Goal: Task Accomplishment & Management: Manage account settings

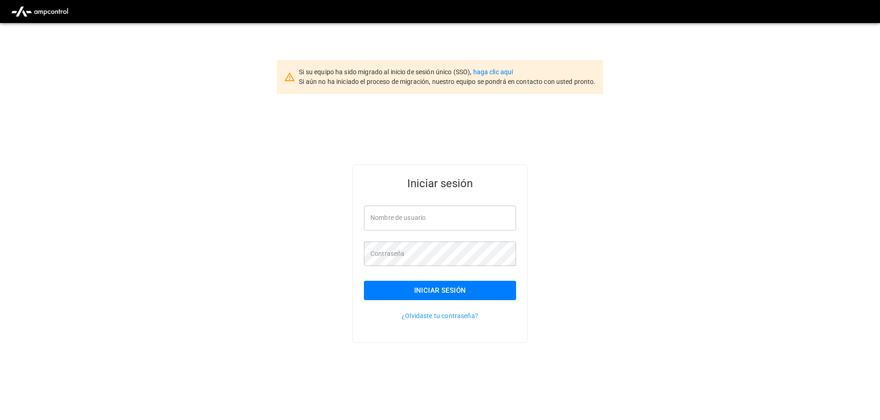
type input "**********"
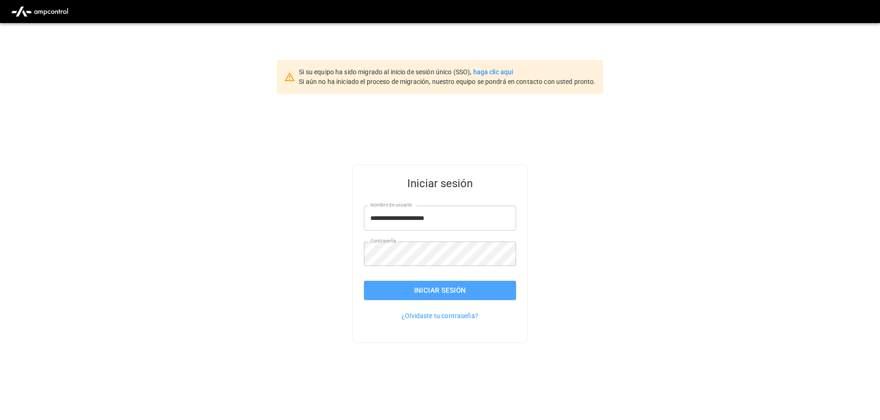
click at [427, 283] on button "Iniciar sesión" at bounding box center [440, 290] width 152 height 19
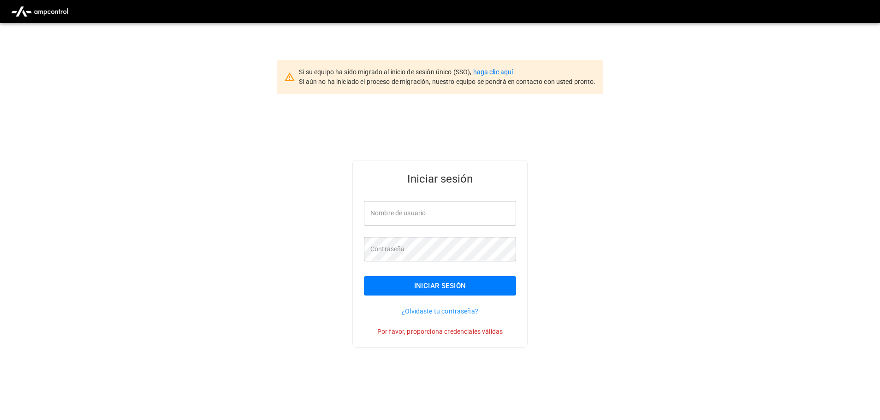
click at [503, 73] on link "haga clic aquí" at bounding box center [493, 71] width 40 height 7
